Goal: Task Accomplishment & Management: Manage account settings

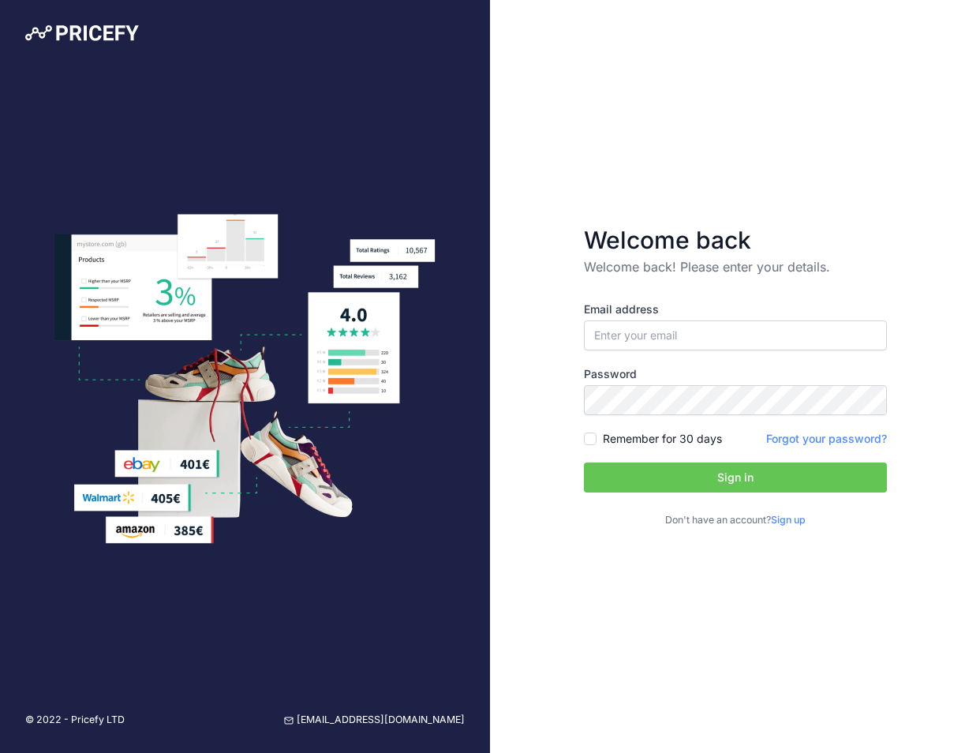
type input "[EMAIL_ADDRESS][DOMAIN_NAME]"
click at [709, 484] on button "Sign in" at bounding box center [735, 477] width 303 height 30
click at [708, 465] on button "Sign in" at bounding box center [735, 477] width 303 height 30
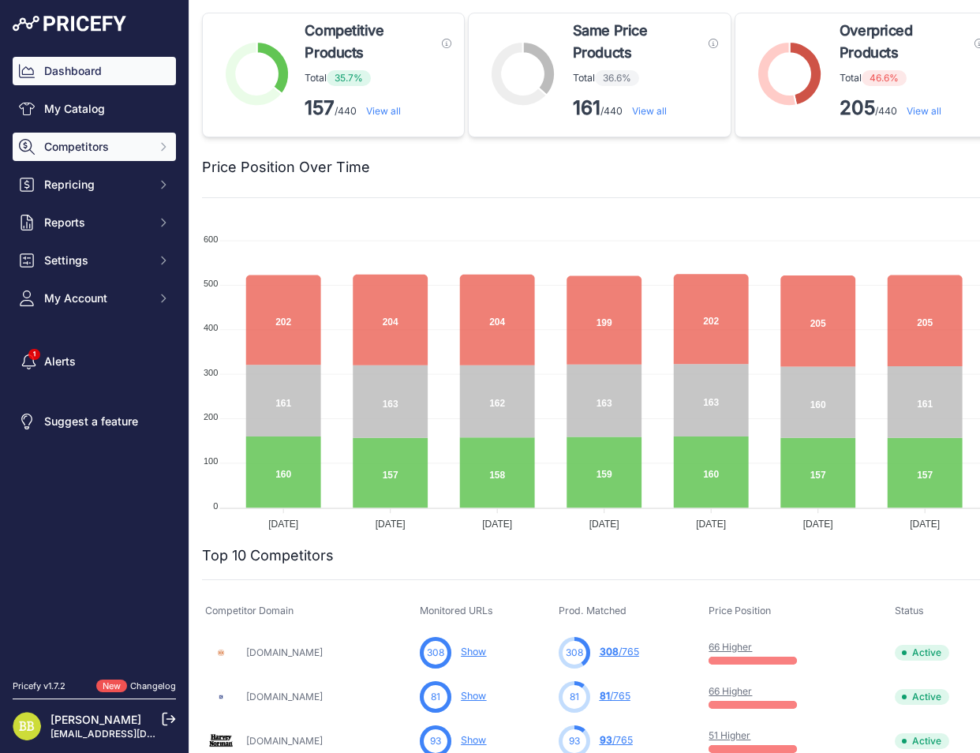
click at [93, 150] on span "Competitors" at bounding box center [95, 147] width 103 height 16
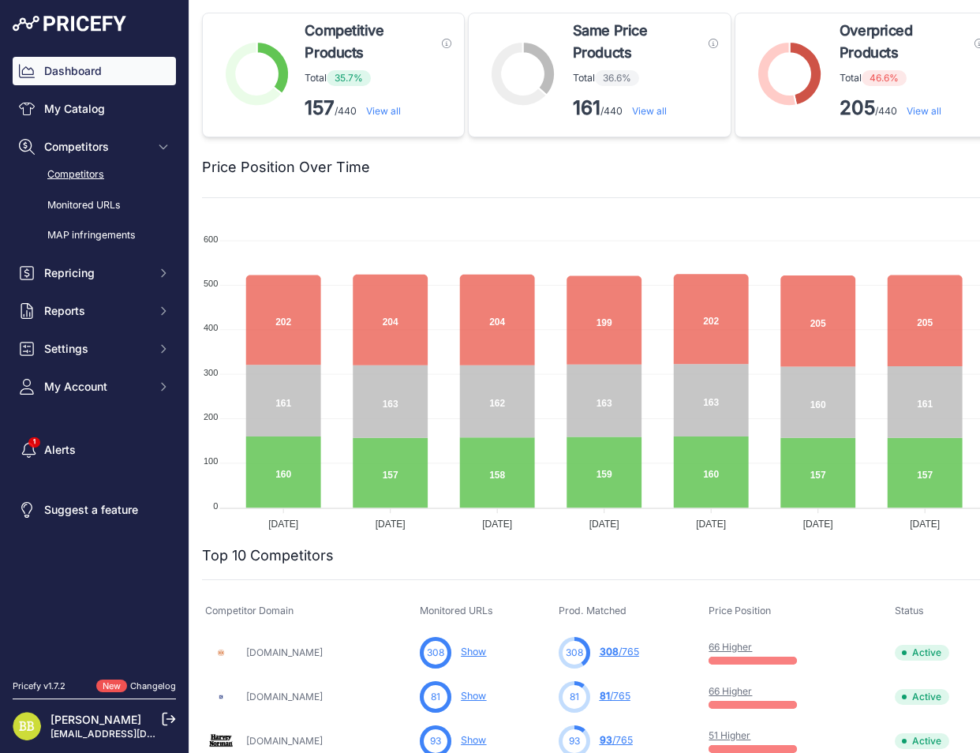
click at [100, 166] on link "Competitors" at bounding box center [94, 175] width 163 height 28
click at [85, 114] on link "My Catalog" at bounding box center [94, 109] width 163 height 28
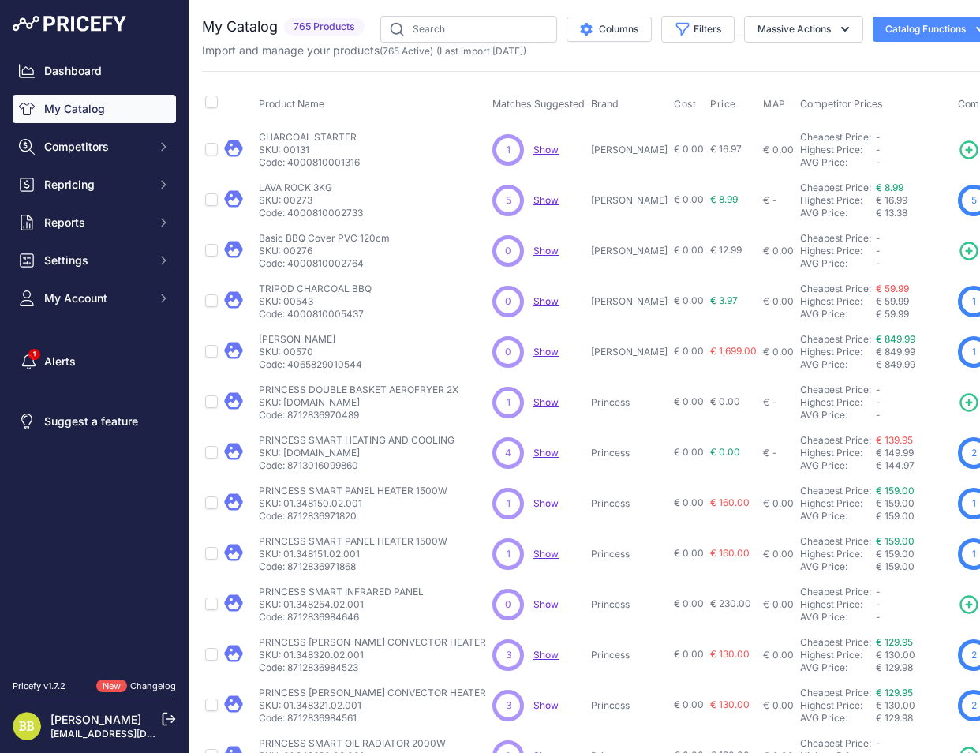
click at [914, 39] on button "Catalog Functions" at bounding box center [935, 29] width 125 height 25
click at [896, 78] on div "Export" at bounding box center [907, 91] width 177 height 28
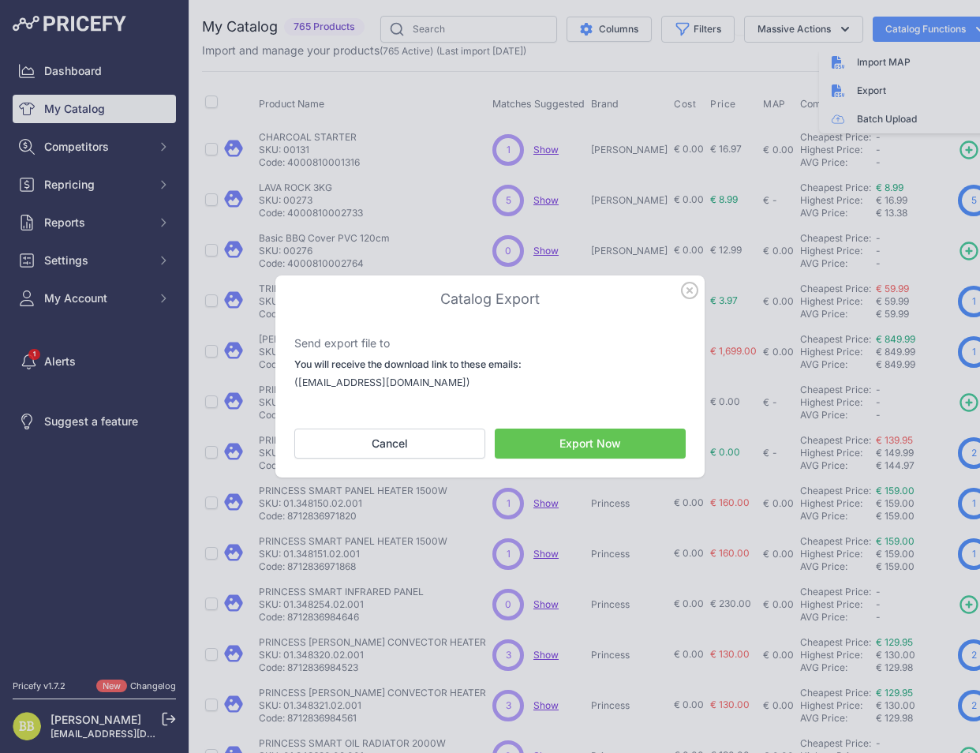
click at [689, 291] on icon "button" at bounding box center [690, 290] width 16 height 16
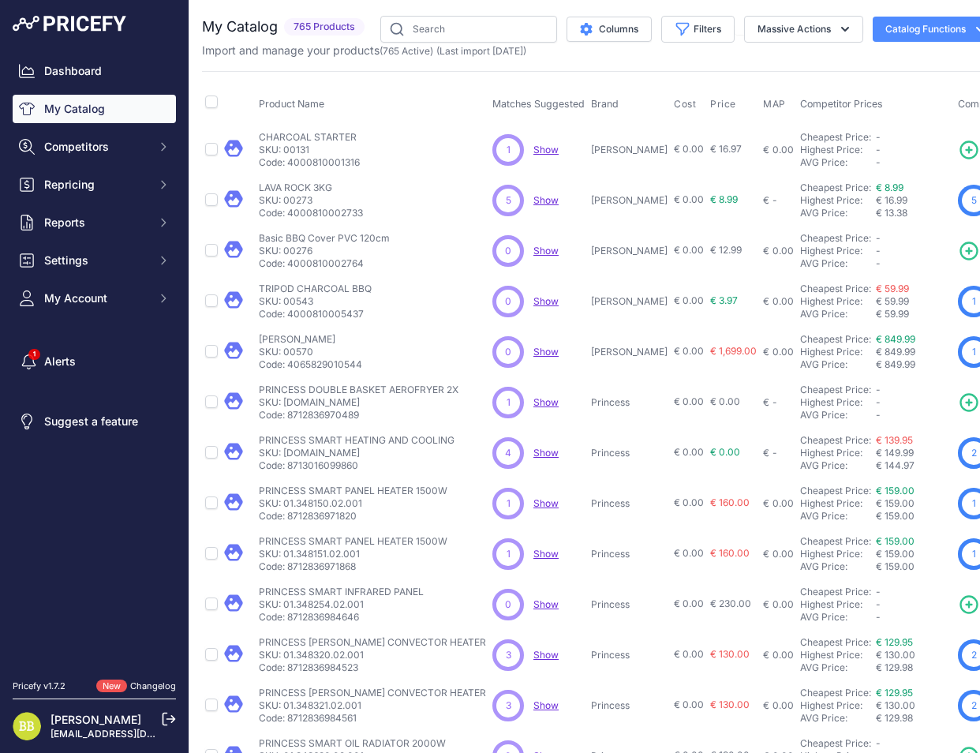
click at [886, 28] on button "Catalog Functions" at bounding box center [935, 29] width 125 height 25
click at [857, 67] on span "Import MAP" at bounding box center [884, 62] width 54 height 13
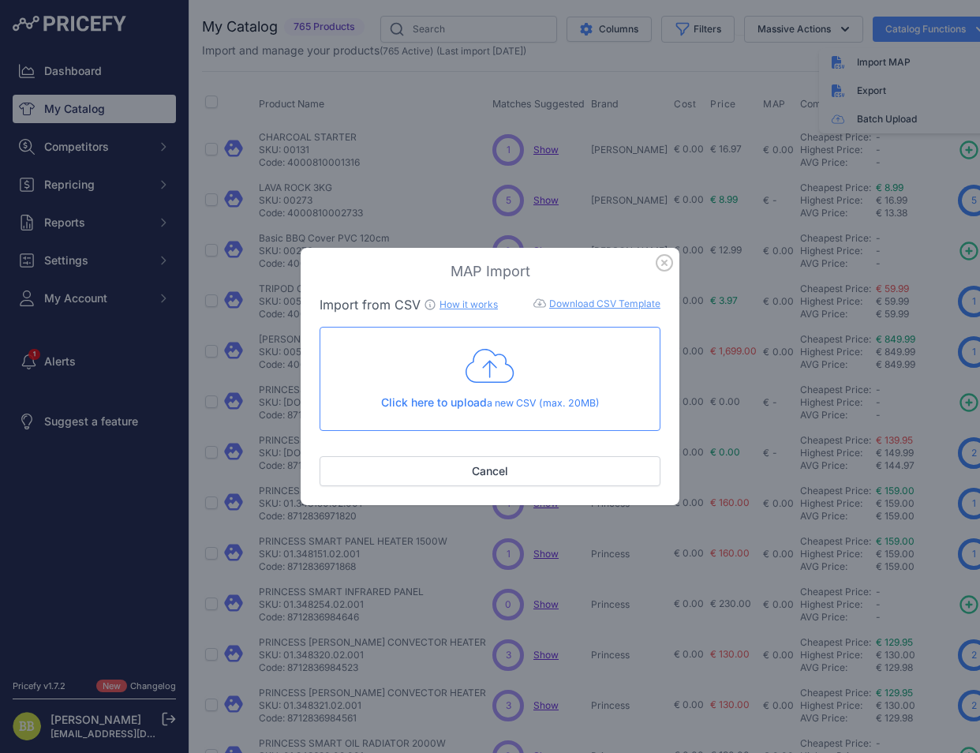
click at [442, 398] on span "Click here to upload" at bounding box center [434, 401] width 106 height 13
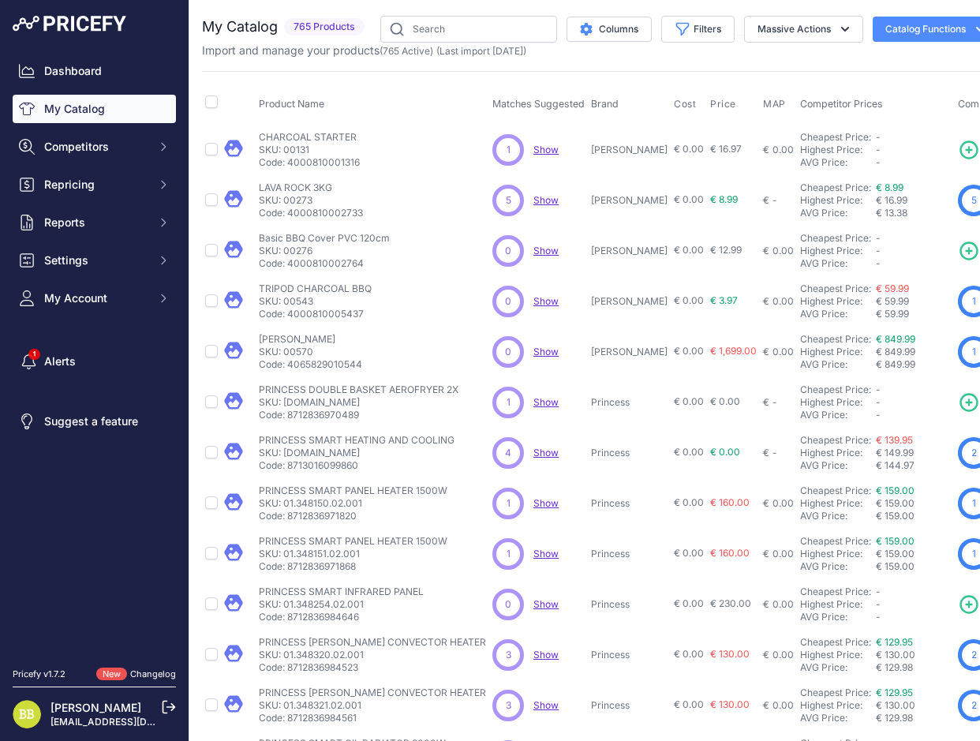
click at [927, 24] on button "Catalog Functions" at bounding box center [935, 29] width 125 height 25
click at [900, 125] on link "Batch Upload" at bounding box center [907, 119] width 177 height 28
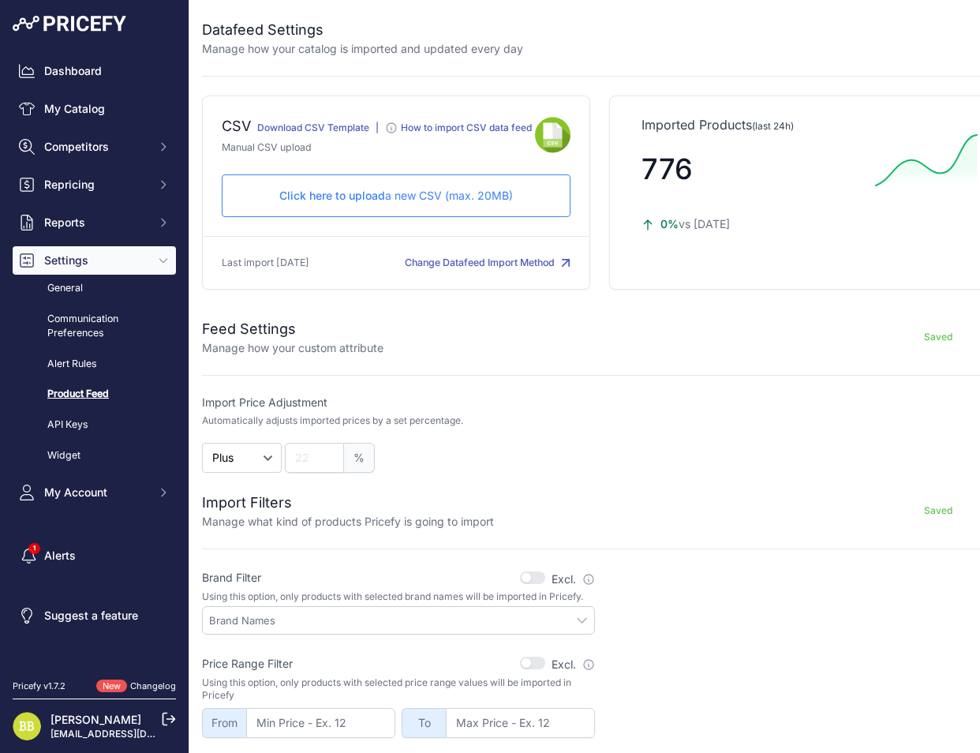
click at [357, 202] on div "Click here to upload a new CSV (max. 20MB) Check and upload in progress..." at bounding box center [396, 195] width 349 height 43
